Goal: Task Accomplishment & Management: Complete application form

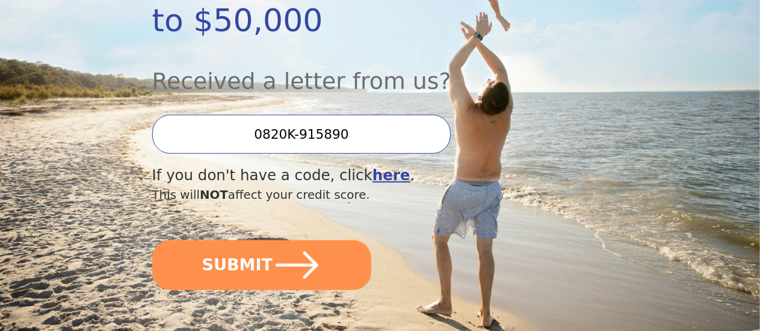
scroll to position [322, 0]
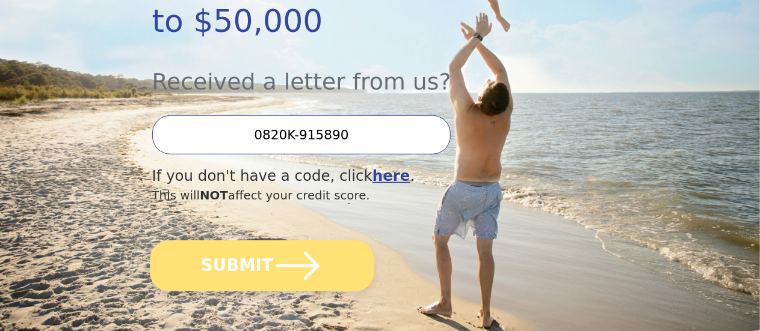
click at [274, 285] on button "SUBMIT" at bounding box center [262, 266] width 224 height 51
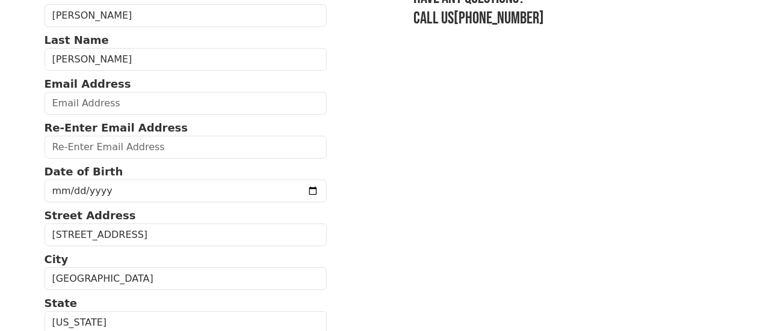
scroll to position [109, 0]
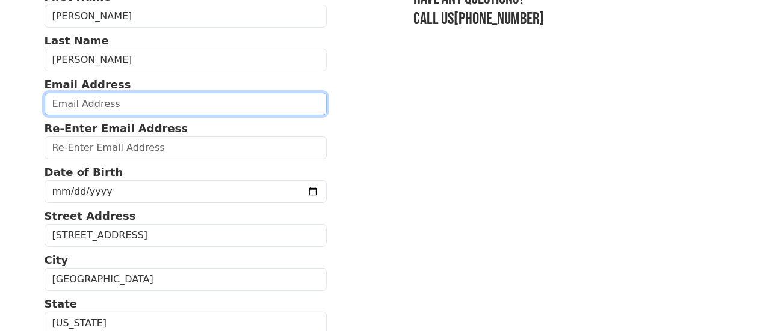
click at [174, 116] on input "email" at bounding box center [186, 104] width 283 height 23
type input "[EMAIL_ADDRESS][DOMAIN_NAME]"
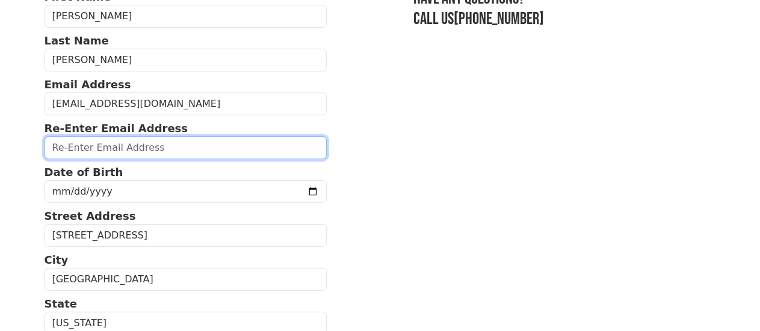
click at [156, 159] on input "email" at bounding box center [186, 148] width 283 height 23
type input "[EMAIL_ADDRESS][DOMAIN_NAME]"
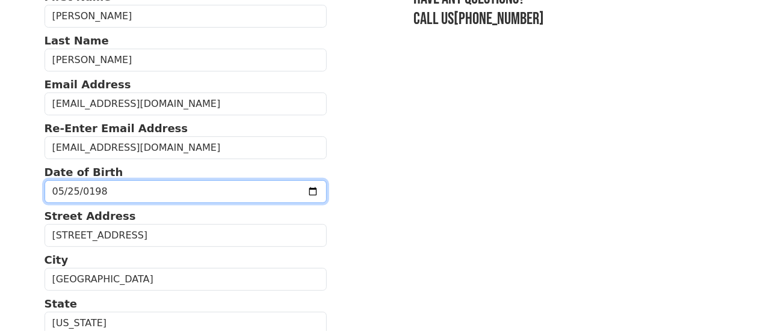
type input "[DATE]"
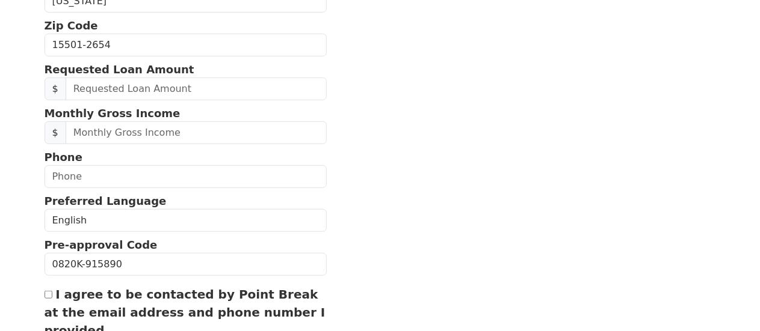
scroll to position [431, 0]
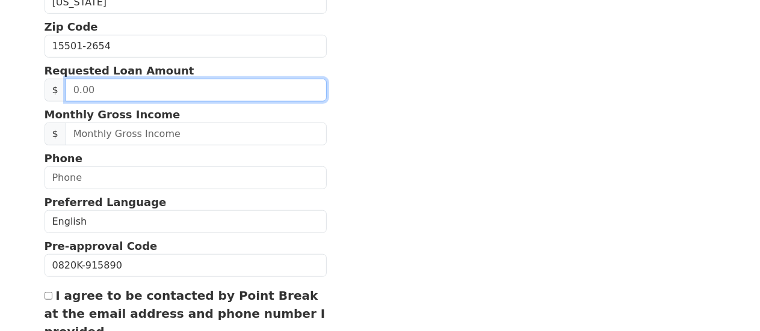
click at [153, 102] on input "text" at bounding box center [196, 90] width 261 height 23
click at [132, 102] on input "text" at bounding box center [196, 90] width 261 height 23
type input "10,000.00"
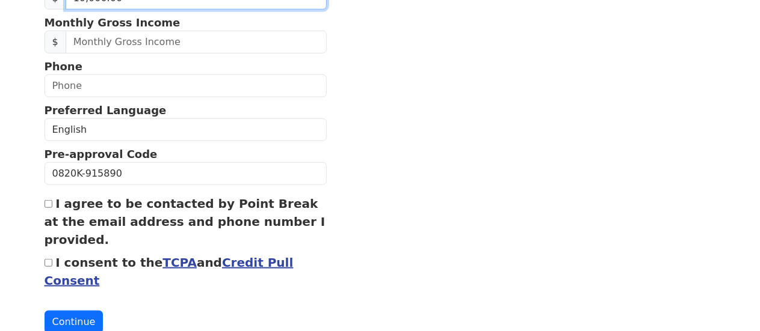
scroll to position [514, 0]
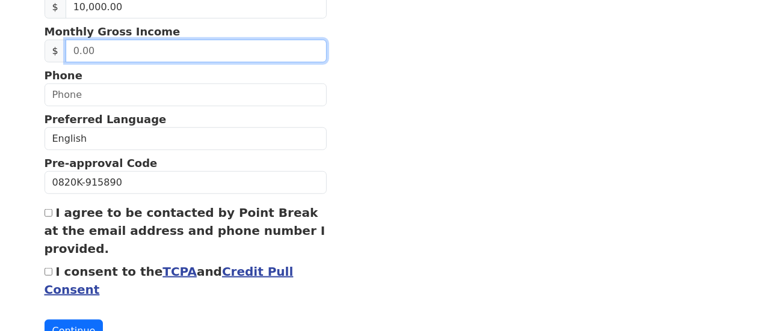
click at [137, 63] on input "text" at bounding box center [196, 51] width 261 height 23
type input "5,000.00"
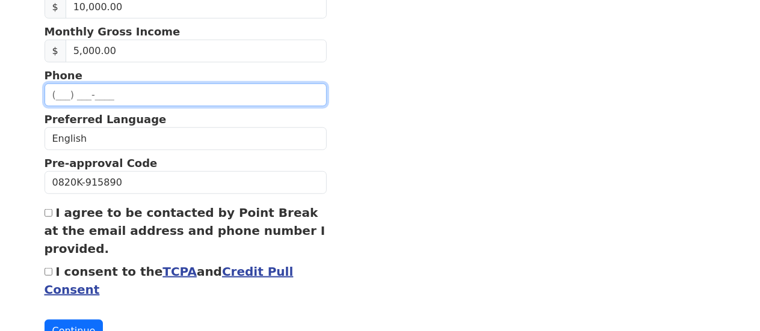
click at [69, 106] on input "text" at bounding box center [186, 95] width 283 height 23
type input "[PHONE_NUMBER]"
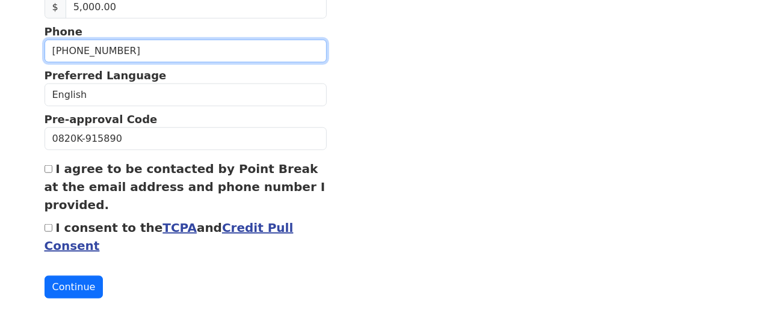
scroll to position [647, 0]
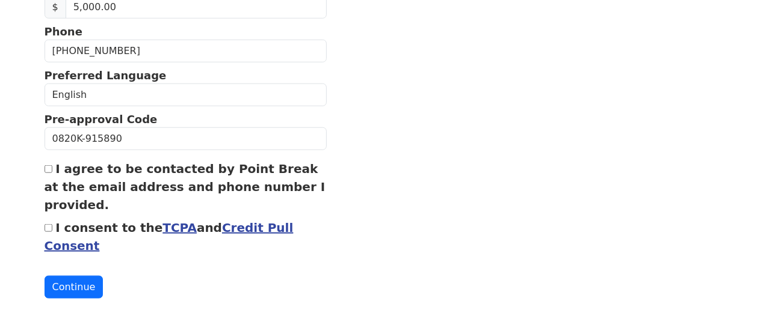
click at [47, 165] on input "I agree to be contacted by Point Break at the email address and phone number I …" at bounding box center [49, 169] width 8 height 8
checkbox input "true"
click at [46, 224] on input "I consent to the TCPA and Credit Pull Consent" at bounding box center [49, 228] width 8 height 8
checkbox input "true"
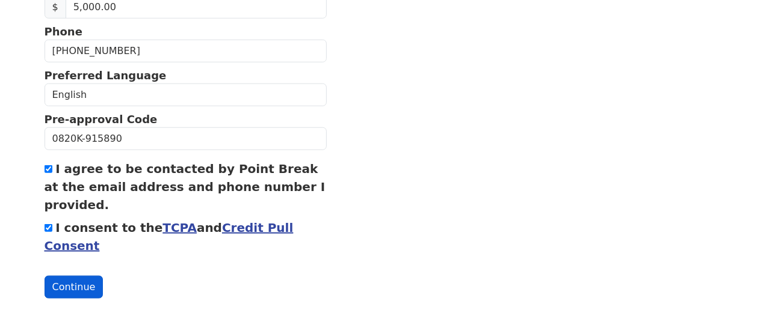
click at [68, 279] on button "Continue" at bounding box center [74, 287] width 59 height 23
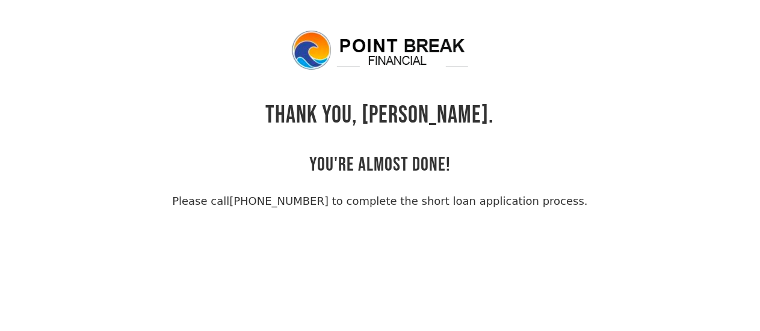
scroll to position [1, 0]
